Goal: Find specific page/section: Find specific page/section

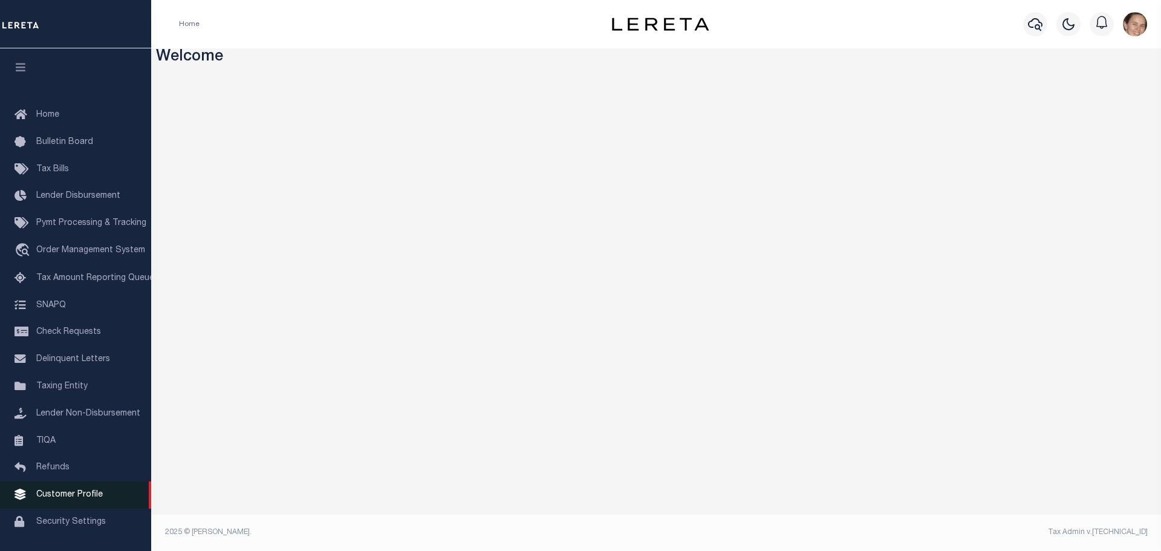
drag, startPoint x: 484, startPoint y: 2, endPoint x: 69, endPoint y: 501, distance: 648.8
click at [69, 499] on span "Customer Profile" at bounding box center [69, 494] width 67 height 8
click at [82, 499] on span "Customer Profile" at bounding box center [69, 494] width 67 height 8
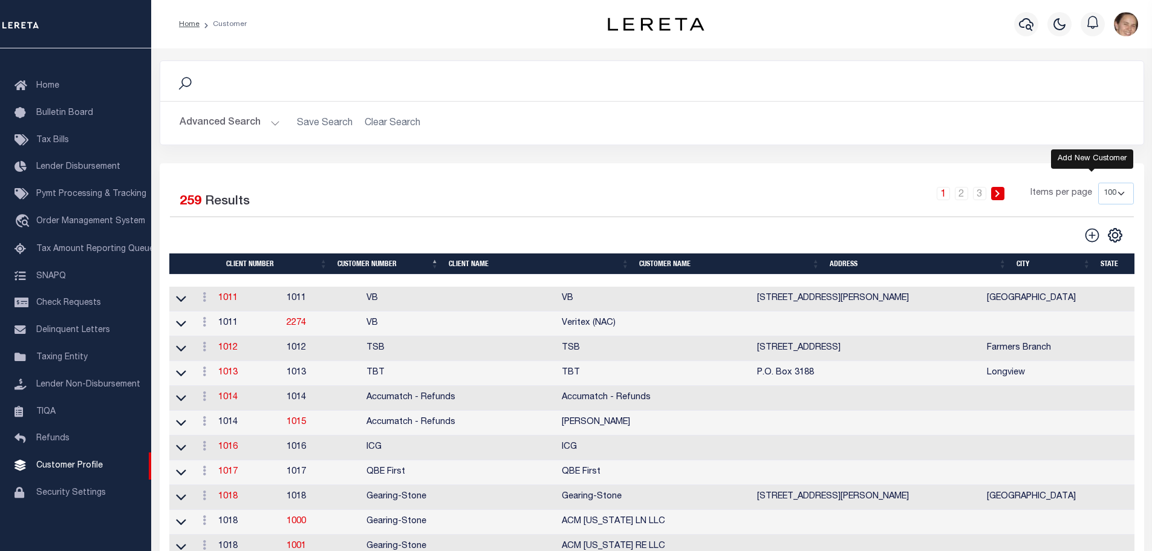
click at [1092, 238] on icon at bounding box center [1092, 235] width 14 height 14
type input "0"
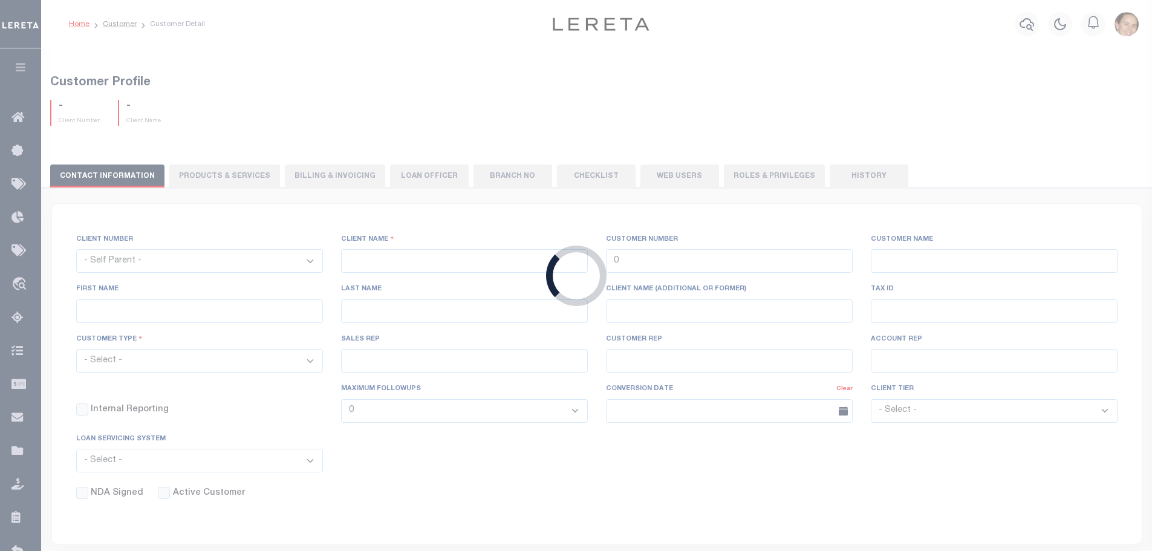
checkbox input "false"
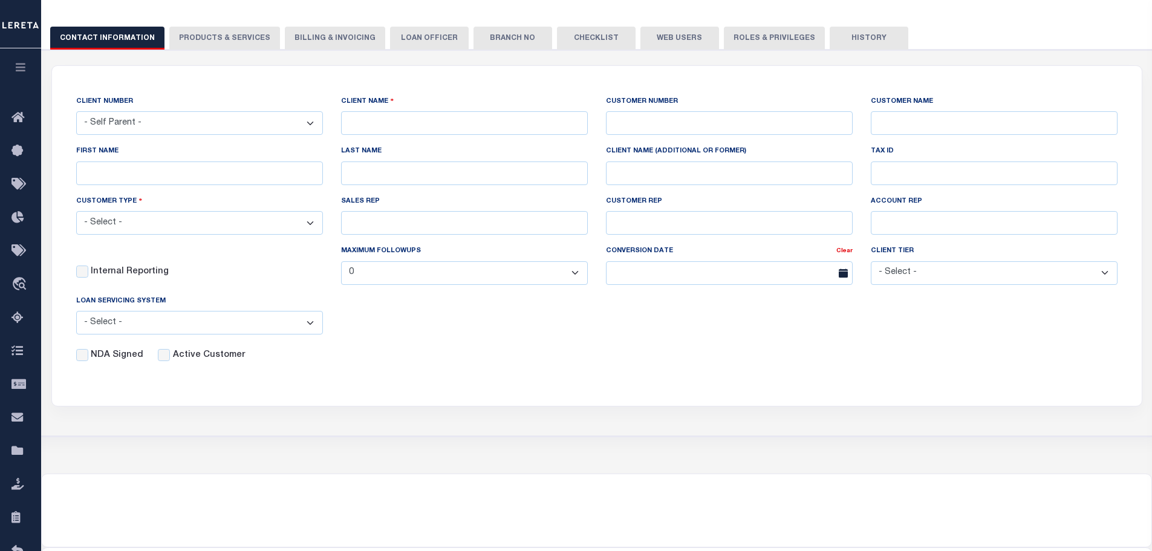
scroll to position [131, 0]
